Goal: Task Accomplishment & Management: Manage account settings

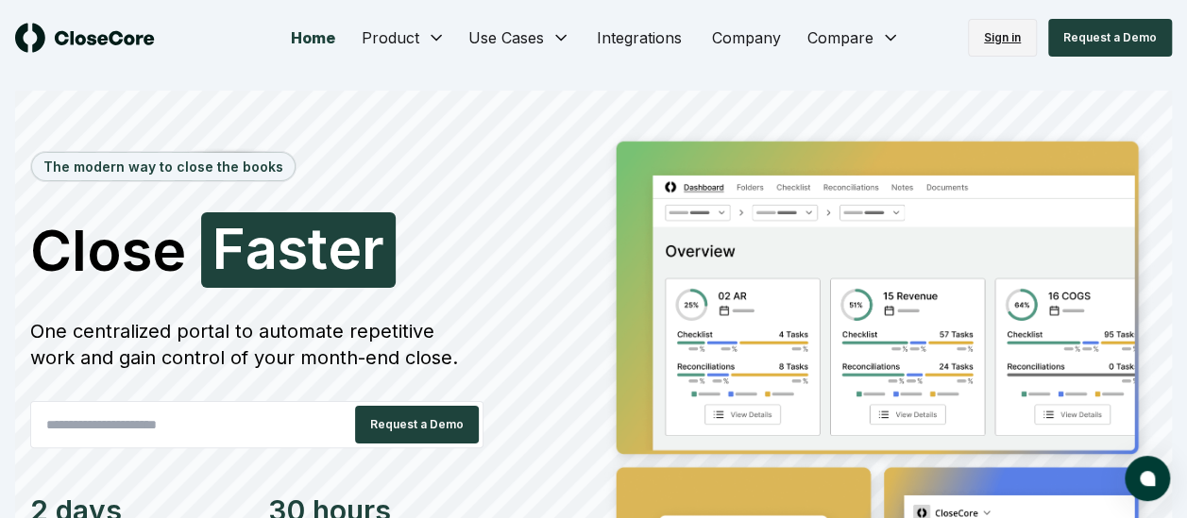
click at [998, 42] on link "Sign in" at bounding box center [1002, 38] width 69 height 38
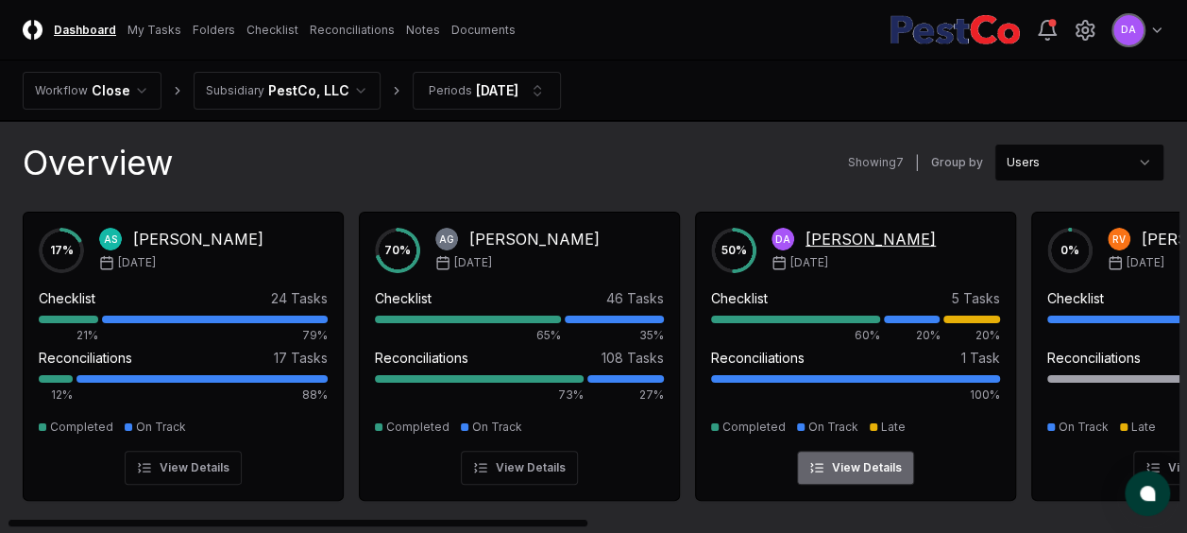
click at [814, 236] on div "[PERSON_NAME]" at bounding box center [870, 239] width 130 height 23
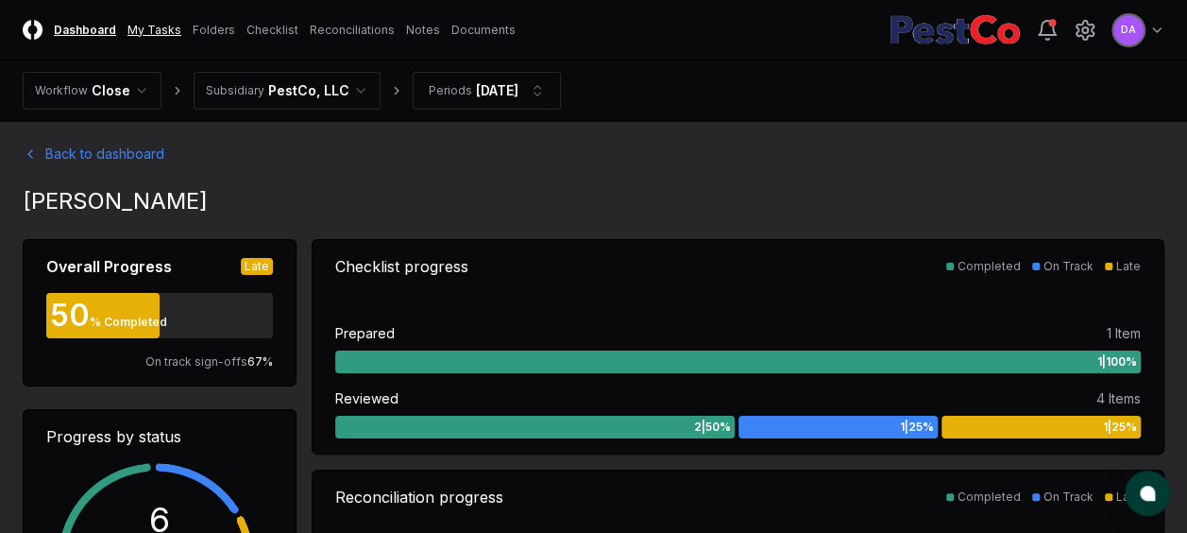
click at [155, 32] on link "My Tasks" at bounding box center [154, 30] width 54 height 17
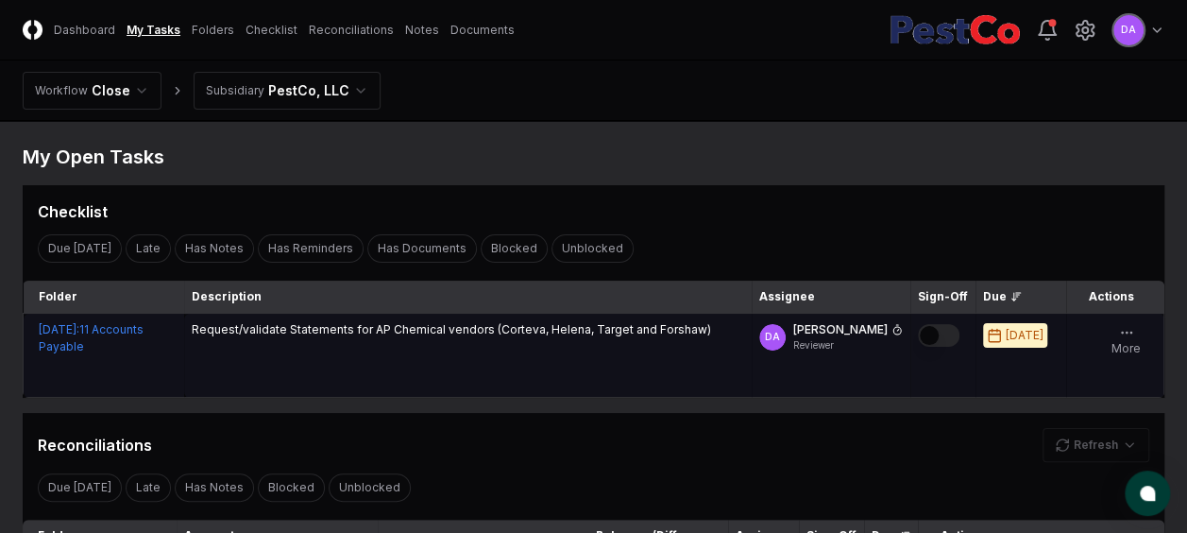
click at [948, 333] on button "Mark complete" at bounding box center [939, 335] width 42 height 23
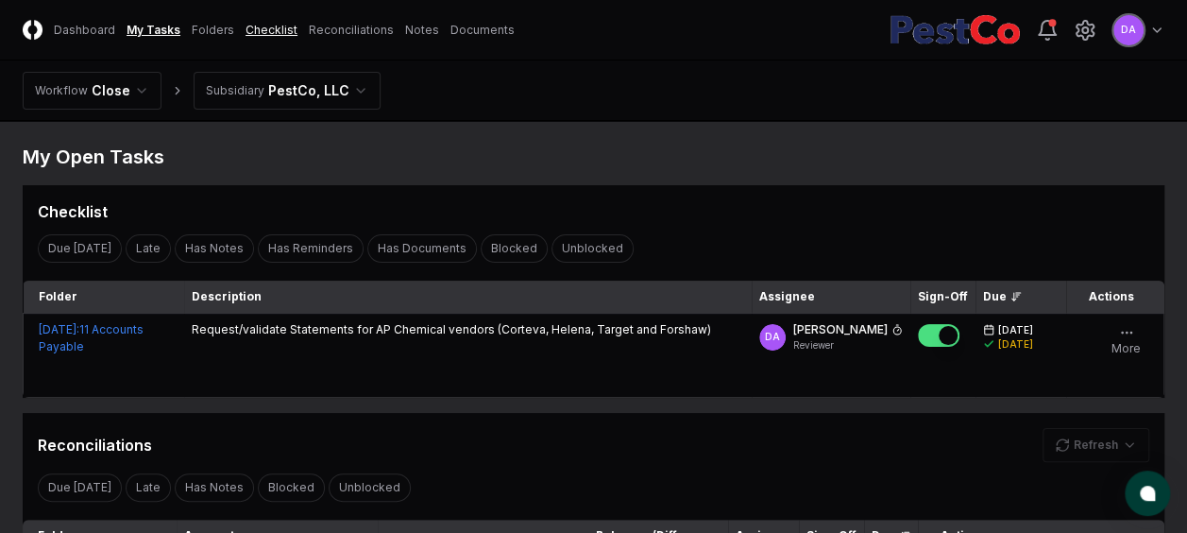
click at [261, 34] on link "Checklist" at bounding box center [271, 30] width 52 height 17
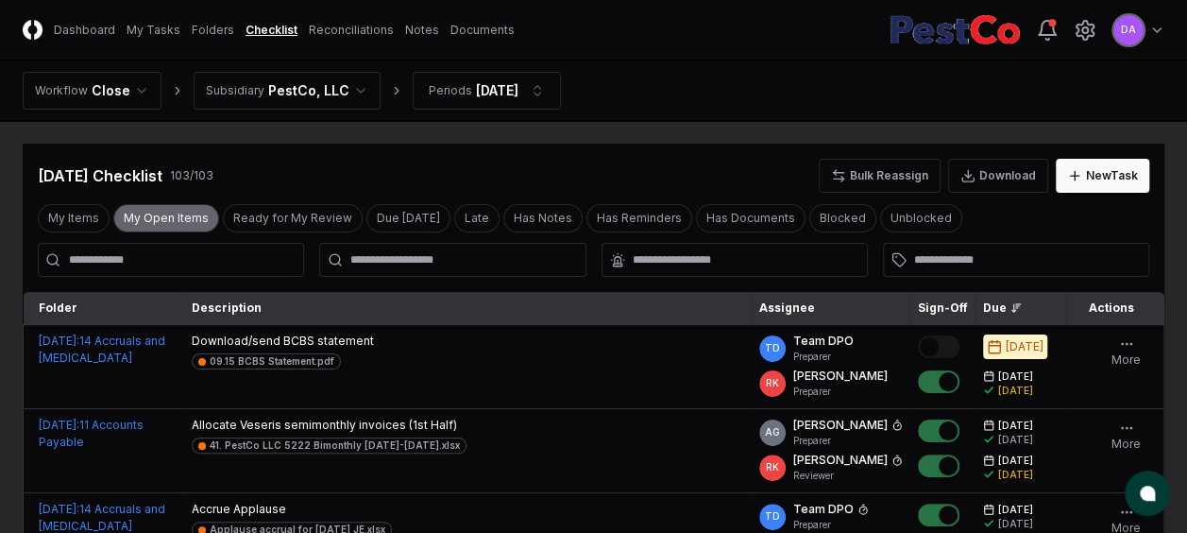
click at [171, 211] on button "My Open Items" at bounding box center [166, 218] width 106 height 28
